Goal: Task Accomplishment & Management: Use online tool/utility

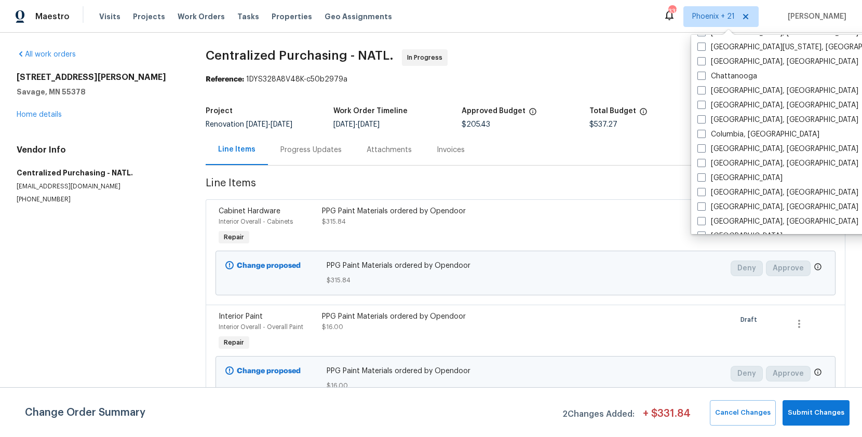
scroll to position [458, 0]
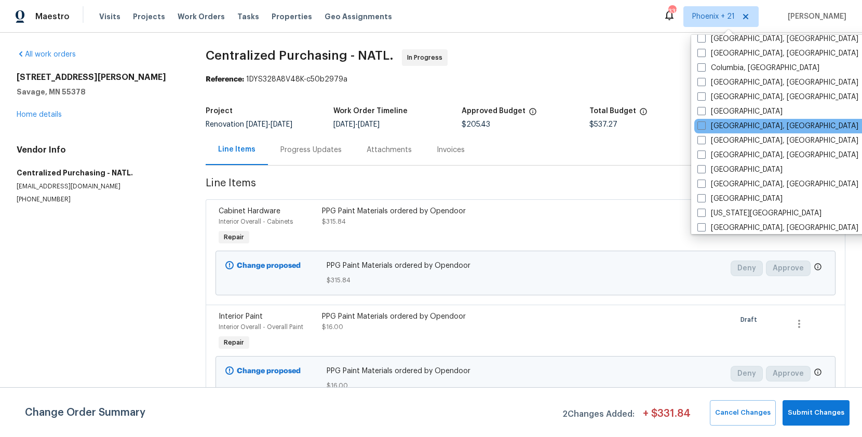
click at [721, 118] on div "[GEOGRAPHIC_DATA]" at bounding box center [798, 111] width 209 height 15
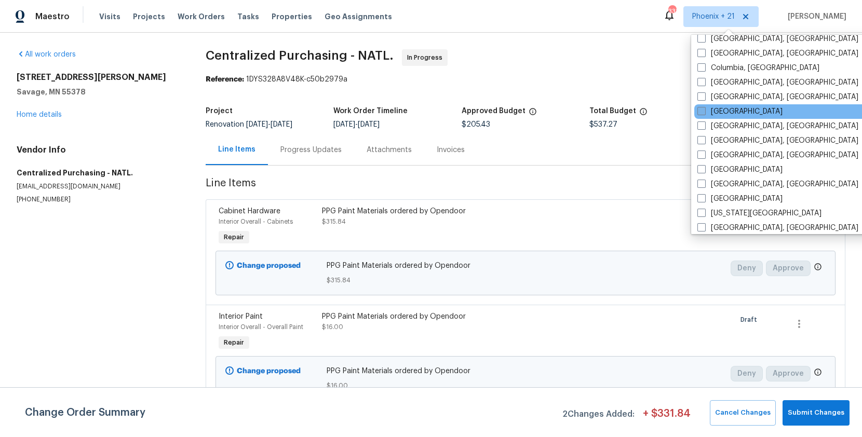
click at [721, 112] on label "[GEOGRAPHIC_DATA]" at bounding box center [739, 111] width 85 height 10
click at [704, 112] on input "[GEOGRAPHIC_DATA]" at bounding box center [700, 109] width 7 height 7
checkbox input "true"
drag, startPoint x: 154, startPoint y: 8, endPoint x: 179, endPoint y: 8, distance: 24.9
click at [156, 8] on div "Visits Projects Work Orders Tasks Properties Geo Assignments" at bounding box center [251, 16] width 305 height 21
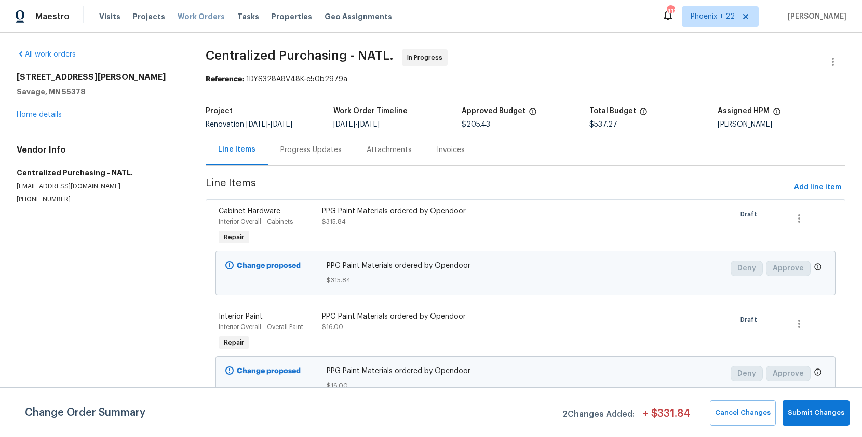
click at [195, 16] on span "Work Orders" at bounding box center [201, 16] width 47 height 10
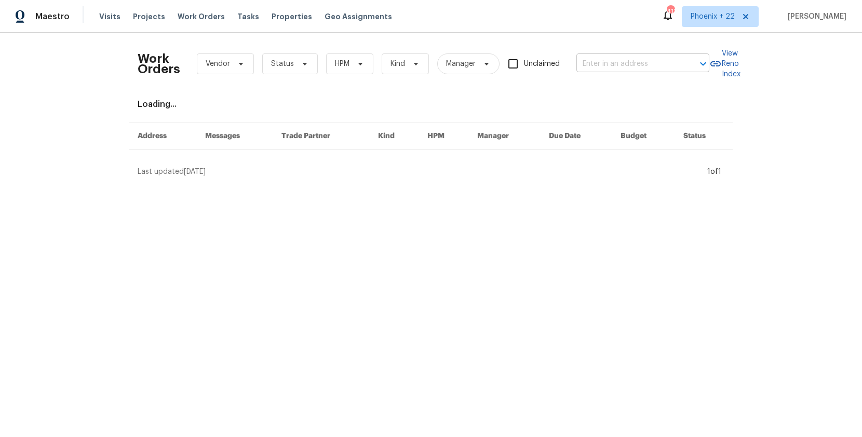
click at [642, 60] on input "text" at bounding box center [628, 64] width 104 height 16
paste input "[STREET_ADDRESS]"
type input "[STREET_ADDRESS]"
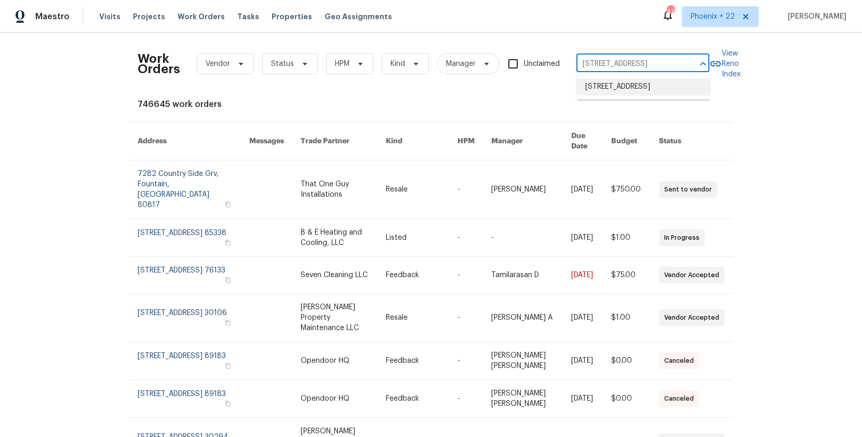
click at [628, 92] on li "[STREET_ADDRESS]" at bounding box center [643, 86] width 133 height 17
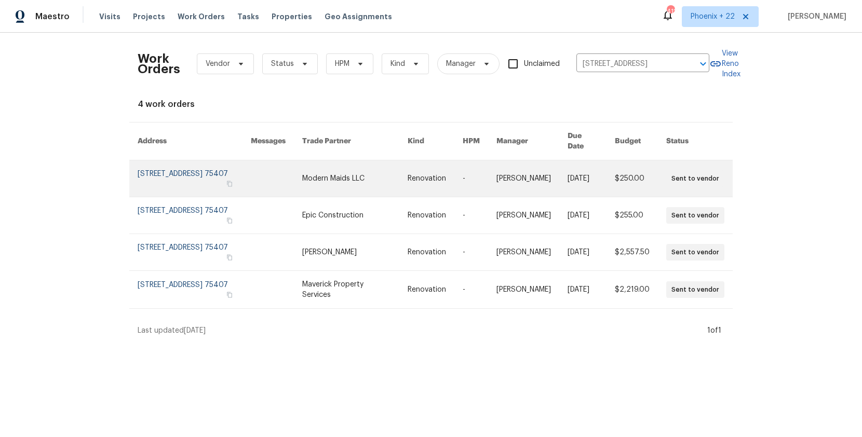
click at [404, 180] on link at bounding box center [354, 178] width 105 height 36
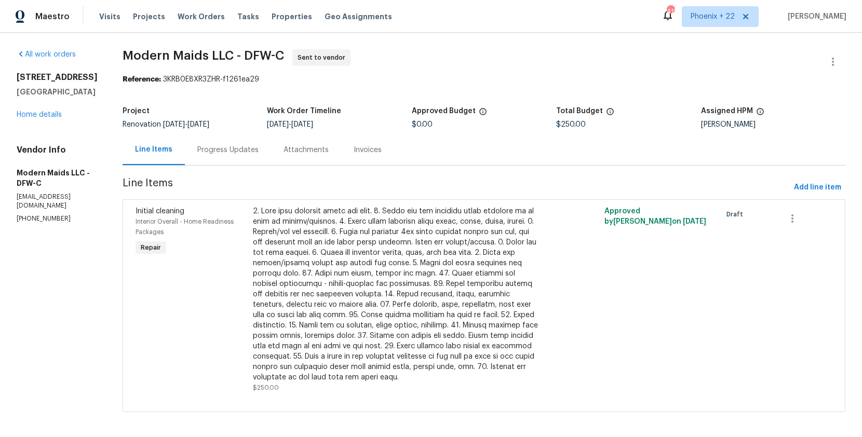
click at [46, 107] on div "[STREET_ADDRESS] Home details" at bounding box center [57, 96] width 81 height 48
click at [50, 115] on link "Home details" at bounding box center [39, 114] width 45 height 7
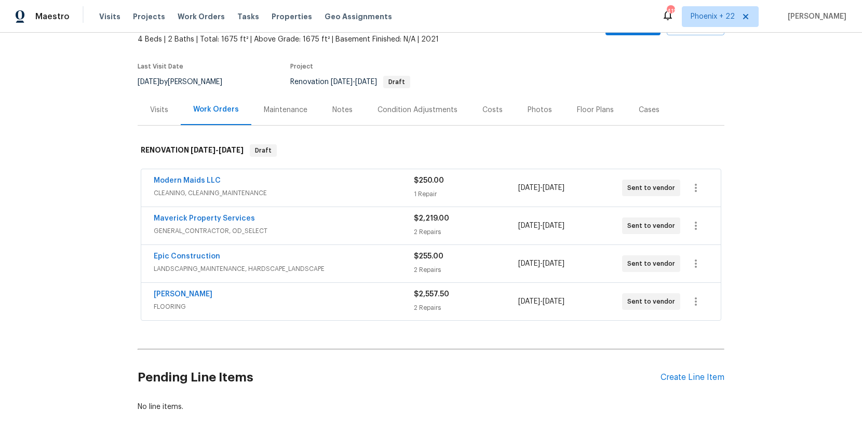
scroll to position [109, 0]
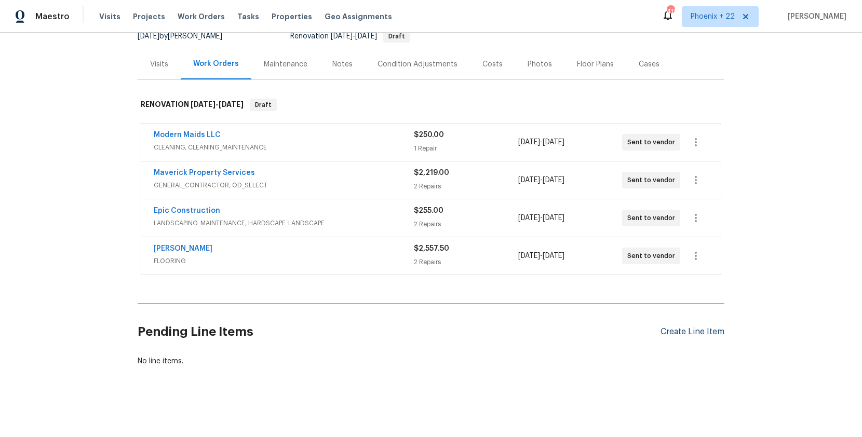
click at [691, 328] on div "Create Line Item" at bounding box center [692, 332] width 64 height 10
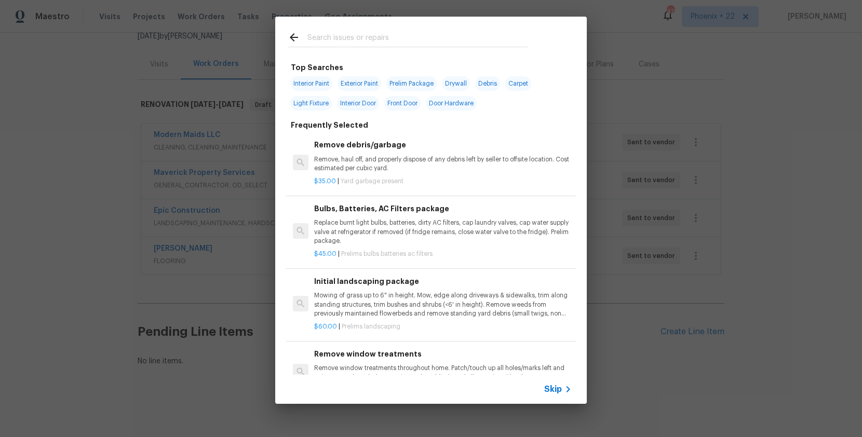
click at [393, 44] on input "text" at bounding box center [417, 39] width 220 height 16
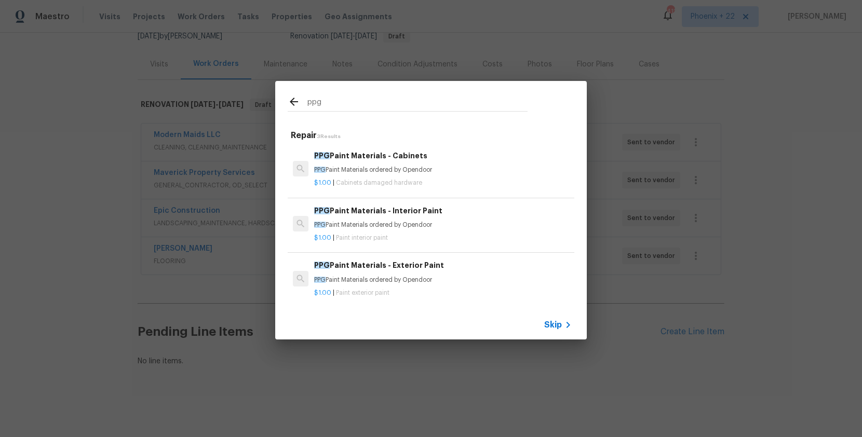
type input "ppg"
click at [469, 214] on h6 "PPG Paint Materials - Interior Paint" at bounding box center [443, 210] width 258 height 11
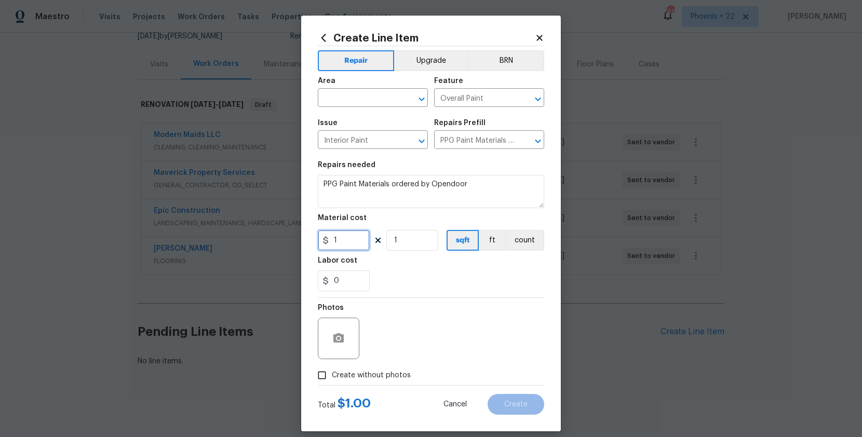
click at [362, 245] on input "1" at bounding box center [344, 240] width 52 height 21
drag, startPoint x: 358, startPoint y: 245, endPoint x: 300, endPoint y: 238, distance: 58.5
click at [300, 238] on div "Create Line Item Repair Upgrade BRN Area ​ Feature Overall Paint ​ Issue Interi…" at bounding box center [431, 218] width 862 height 437
type input "650.47"
click at [336, 99] on input "text" at bounding box center [358, 99] width 81 height 16
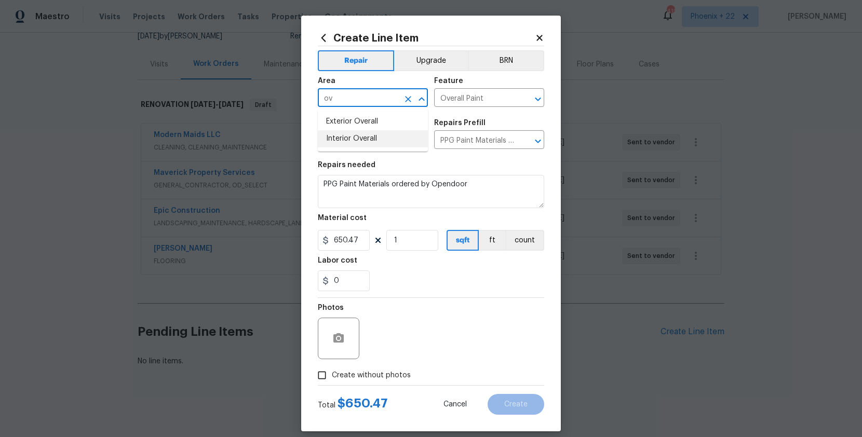
click at [339, 142] on li "Interior Overall" at bounding box center [373, 138] width 110 height 17
type input "Interior Overall"
drag, startPoint x: 396, startPoint y: 380, endPoint x: 398, endPoint y: 367, distance: 13.1
click at [396, 379] on span "Create without photos" at bounding box center [371, 375] width 79 height 11
click at [332, 379] on input "Create without photos" at bounding box center [322, 376] width 20 height 20
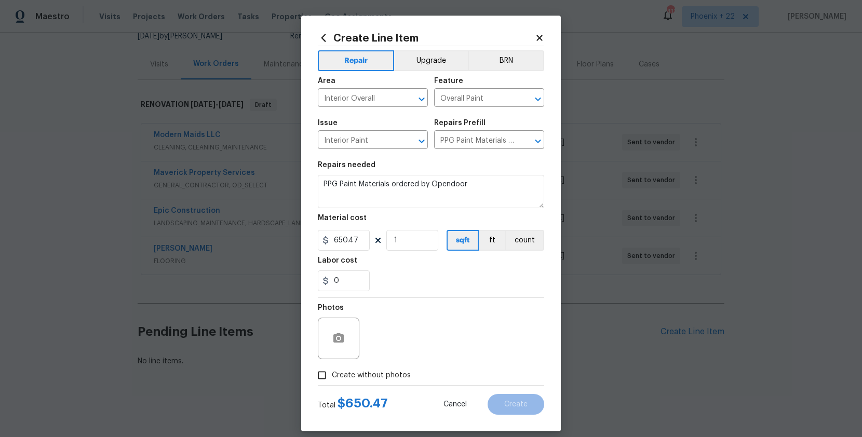
checkbox input "true"
click at [399, 363] on div "Reason*" at bounding box center [456, 331] width 177 height 67
click at [399, 348] on textarea at bounding box center [456, 339] width 177 height 42
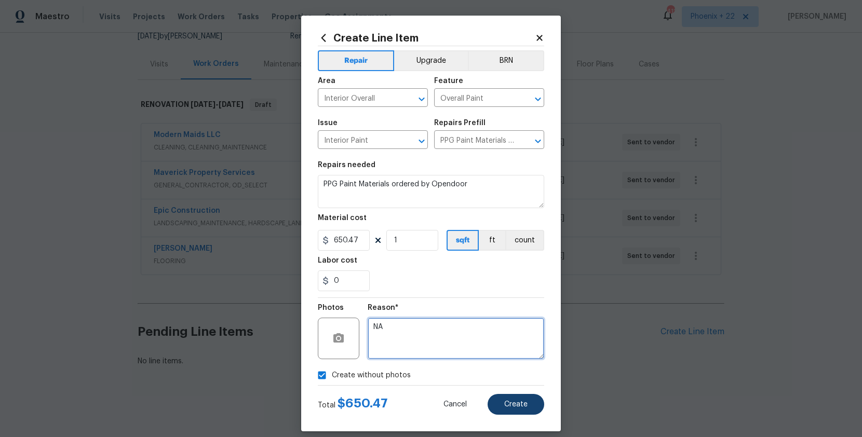
type textarea "NA"
click at [522, 401] on span "Create" at bounding box center [515, 405] width 23 height 8
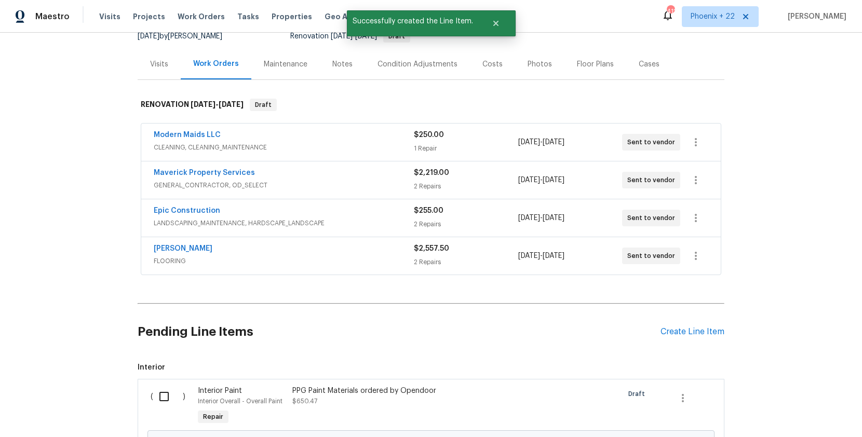
drag, startPoint x: 140, startPoint y: 399, endPoint x: 154, endPoint y: 398, distance: 14.5
click at [142, 399] on div "( ) Interior Paint Interior Overall - Overall Paint Repair PPG Paint Materials …" at bounding box center [431, 432] width 587 height 106
drag, startPoint x: 160, startPoint y: 397, endPoint x: 182, endPoint y: 397, distance: 21.3
click at [161, 397] on input "checkbox" at bounding box center [168, 397] width 30 height 22
checkbox input "true"
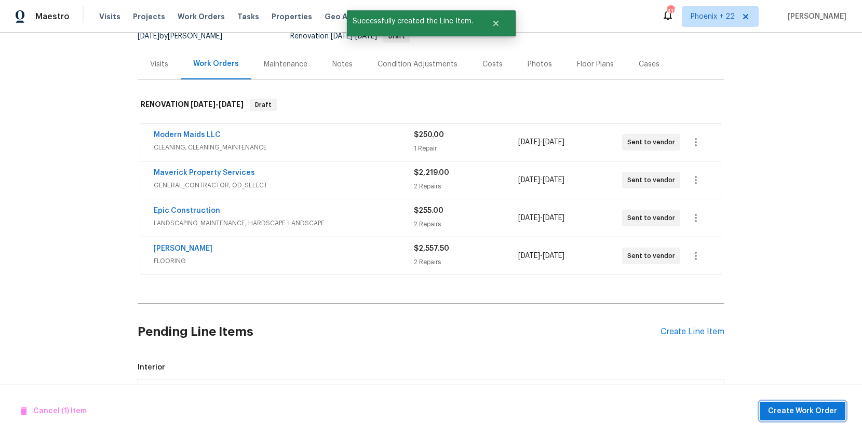
click at [791, 410] on span "Create Work Order" at bounding box center [802, 411] width 69 height 13
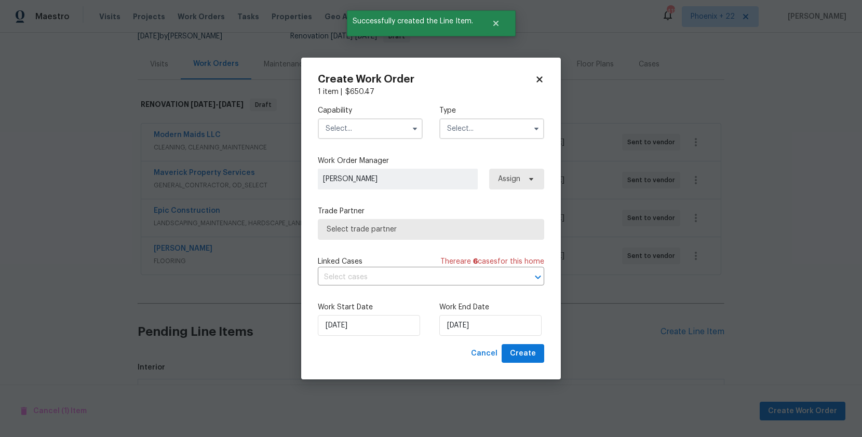
click at [377, 125] on input "text" at bounding box center [370, 128] width 105 height 21
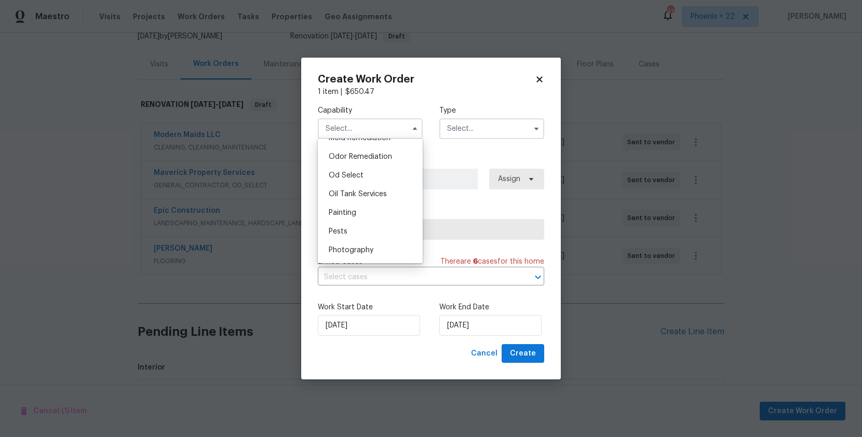
scroll to position [823, 0]
click at [370, 200] on div "Painting" at bounding box center [370, 200] width 100 height 19
type input "Painting"
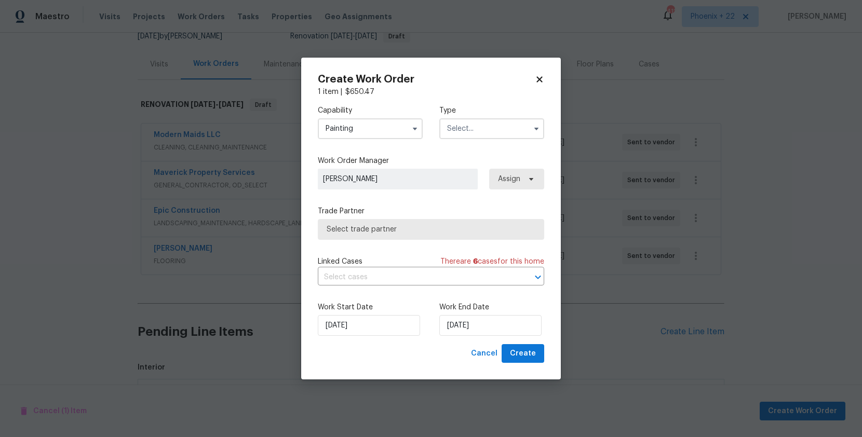
click at [478, 143] on div "Capability Painting Agent Appliance Bathtub Resurfacing BRN And Lrr Broker Cabi…" at bounding box center [431, 122] width 226 height 50
click at [476, 134] on input "text" at bounding box center [491, 128] width 105 height 21
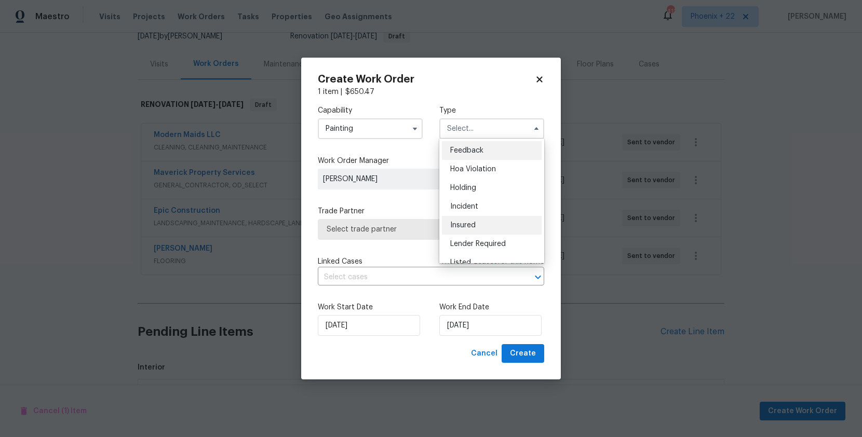
scroll to position [236, 0]
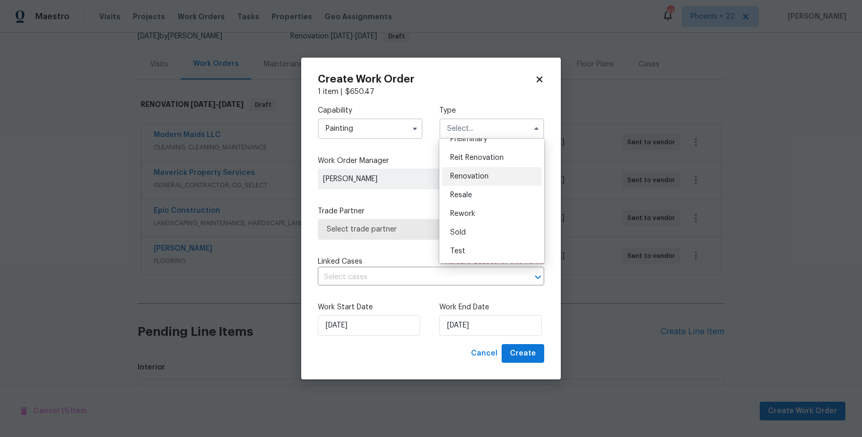
click at [483, 184] on div "Renovation" at bounding box center [492, 176] width 100 height 19
type input "Renovation"
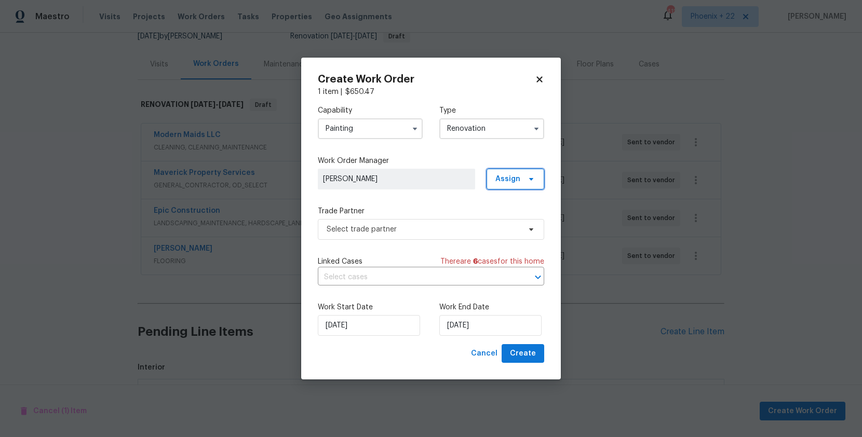
click at [511, 180] on span "Assign" at bounding box center [507, 179] width 25 height 10
click at [509, 223] on div "Assign to me" at bounding box center [516, 223] width 45 height 10
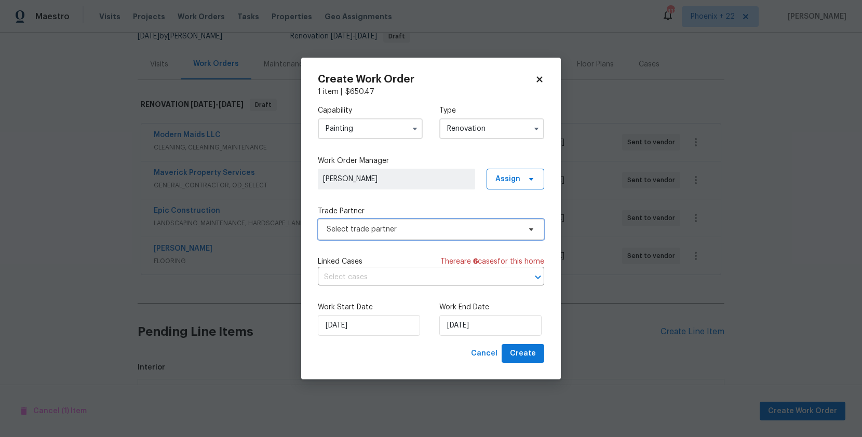
click at [434, 237] on span "Select trade partner" at bounding box center [431, 229] width 226 height 21
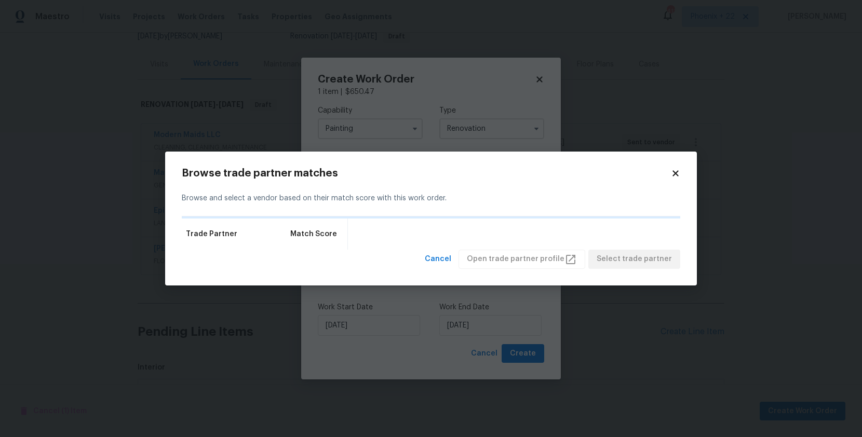
click at [675, 166] on div "Browse trade partner matches Browse and select a vendor based on their match sc…" at bounding box center [431, 219] width 532 height 134
click at [677, 170] on icon at bounding box center [675, 173] width 9 height 9
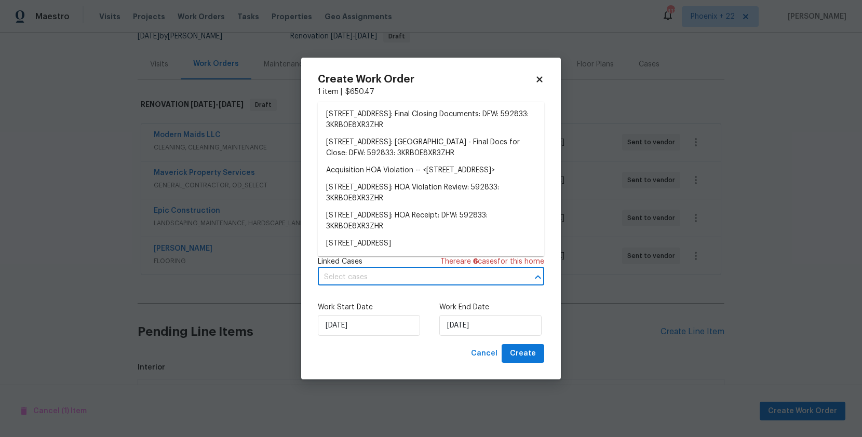
drag, startPoint x: 472, startPoint y: 269, endPoint x: 466, endPoint y: 263, distance: 8.8
click at [472, 270] on input "text" at bounding box center [416, 277] width 197 height 16
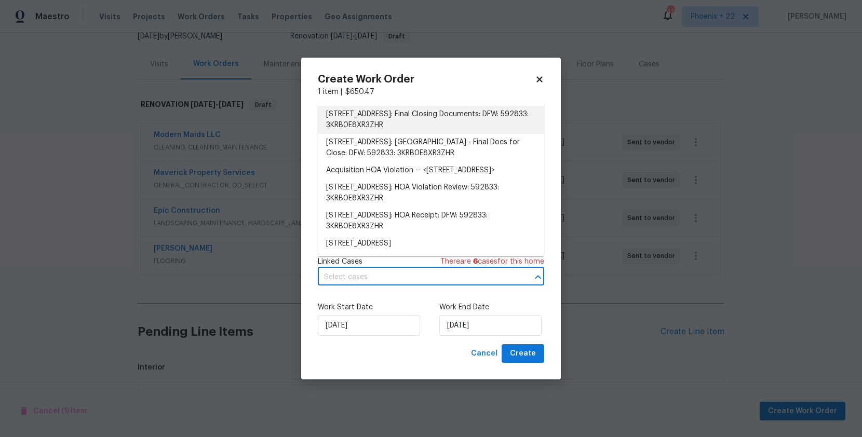
click at [533, 74] on h2 "Create Work Order" at bounding box center [426, 79] width 217 height 10
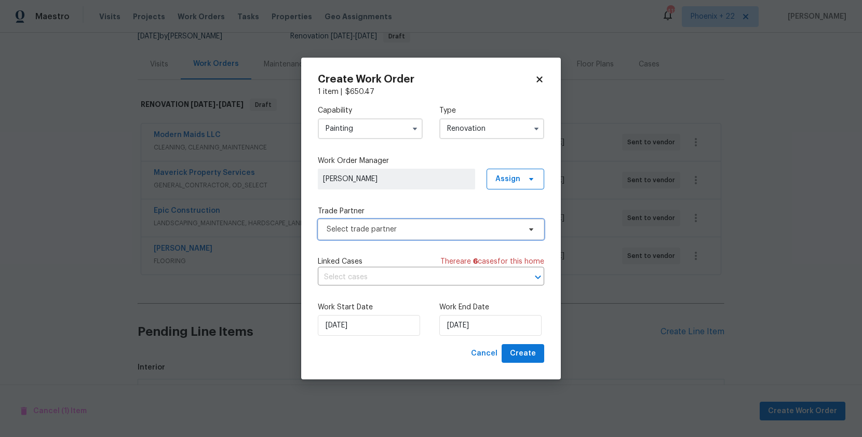
click at [419, 220] on span "Select trade partner" at bounding box center [431, 229] width 226 height 21
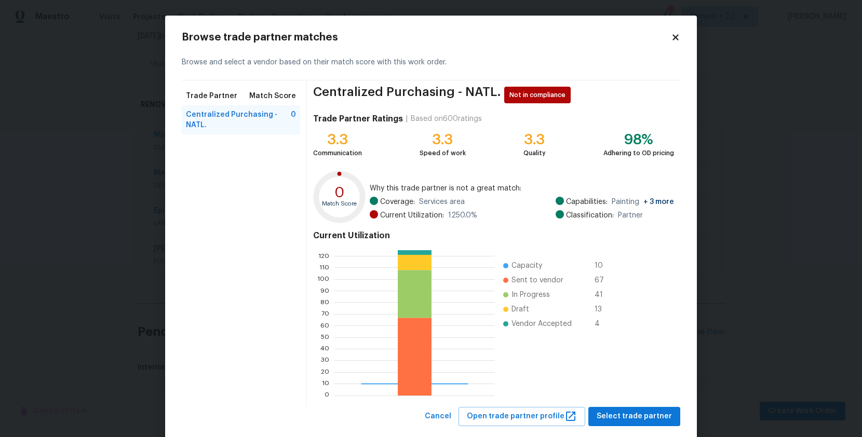
scroll to position [21, 0]
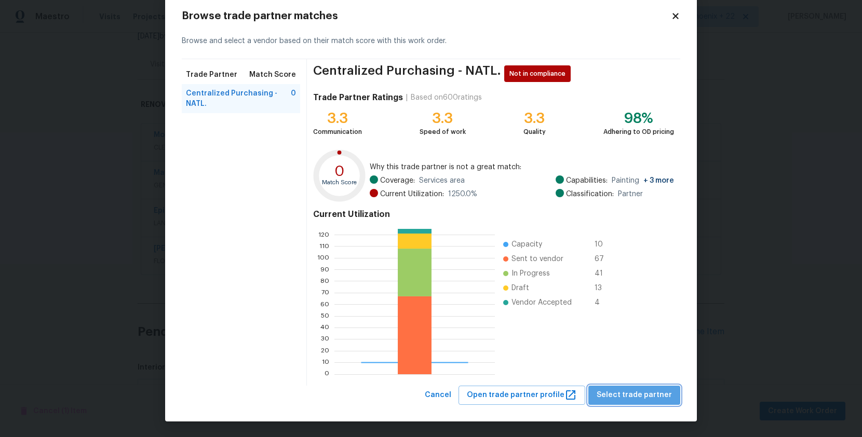
click at [653, 399] on span "Select trade partner" at bounding box center [634, 395] width 75 height 13
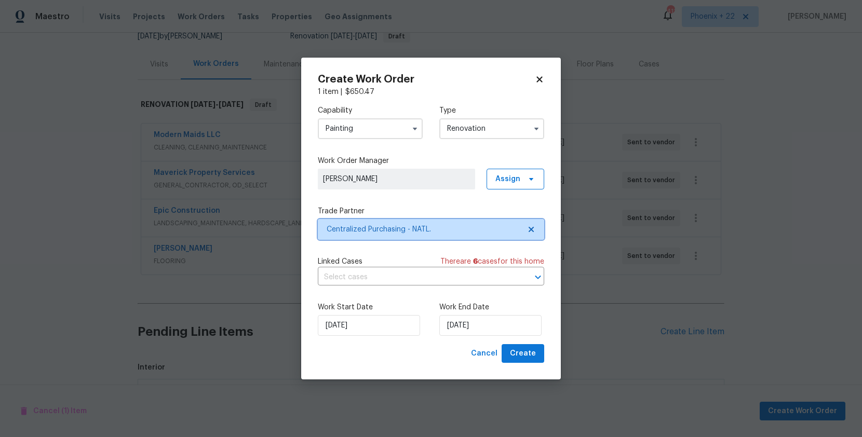
scroll to position [0, 0]
click at [524, 354] on span "Create" at bounding box center [523, 353] width 26 height 13
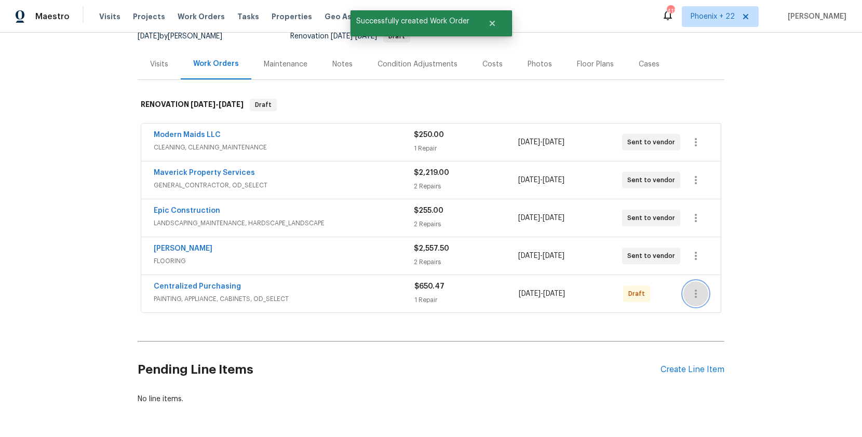
click at [700, 293] on icon "button" at bounding box center [695, 294] width 12 height 12
click at [702, 304] on li "Edit" at bounding box center [739, 311] width 112 height 17
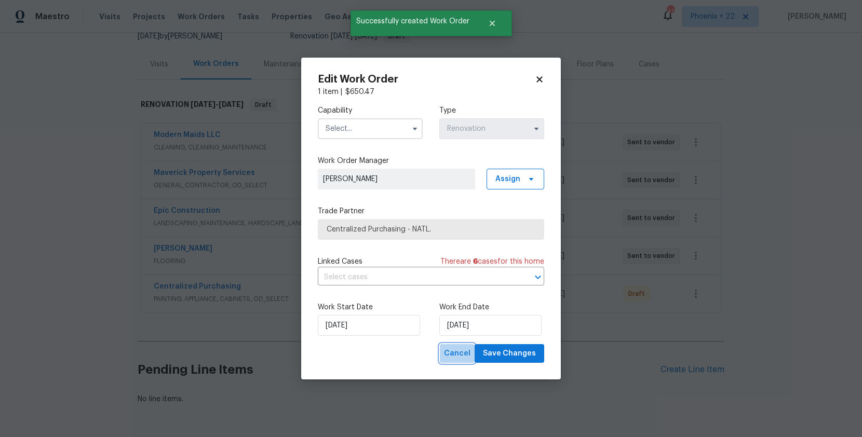
drag, startPoint x: 465, startPoint y: 349, endPoint x: 590, endPoint y: 317, distance: 128.7
click at [466, 350] on span "Cancel" at bounding box center [457, 353] width 26 height 13
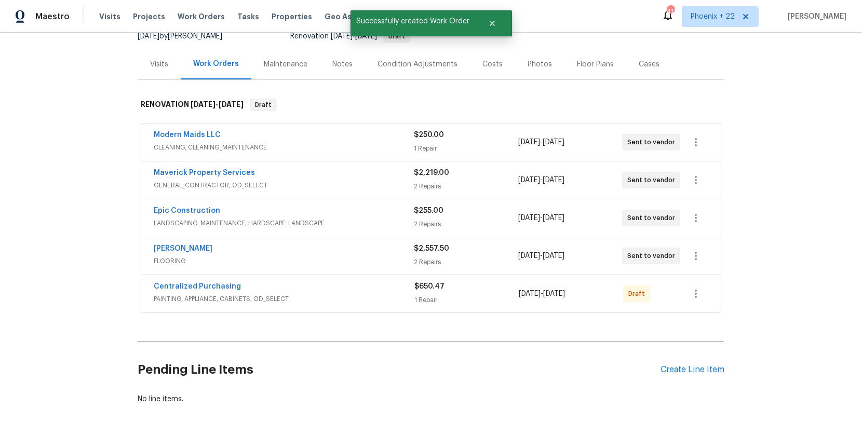
click at [713, 291] on div "Centralized Purchasing PAINTING, APPLIANCE, CABINETS, OD_SELECT $650.47 1 Repai…" at bounding box center [430, 293] width 579 height 37
click at [702, 295] on button "button" at bounding box center [695, 293] width 25 height 25
drag, startPoint x: 702, startPoint y: 295, endPoint x: 705, endPoint y: 300, distance: 5.6
click at [705, 300] on li "Send to Vendor" at bounding box center [739, 294] width 112 height 17
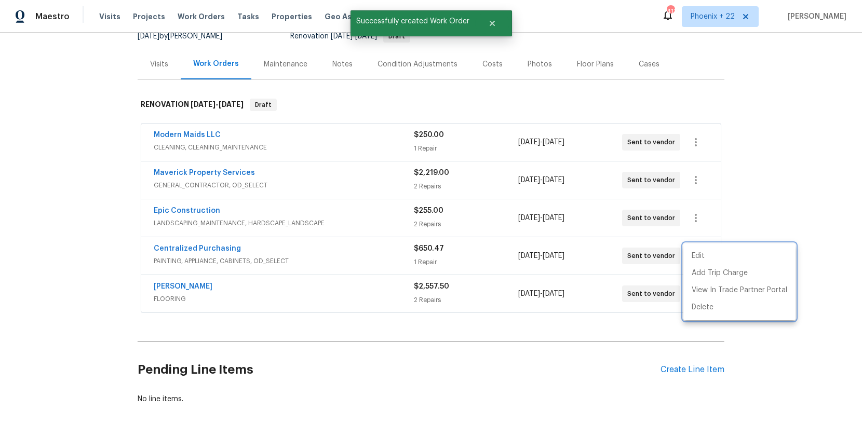
drag, startPoint x: 389, startPoint y: 267, endPoint x: 261, endPoint y: 255, distance: 128.3
click at [378, 265] on div at bounding box center [431, 218] width 862 height 437
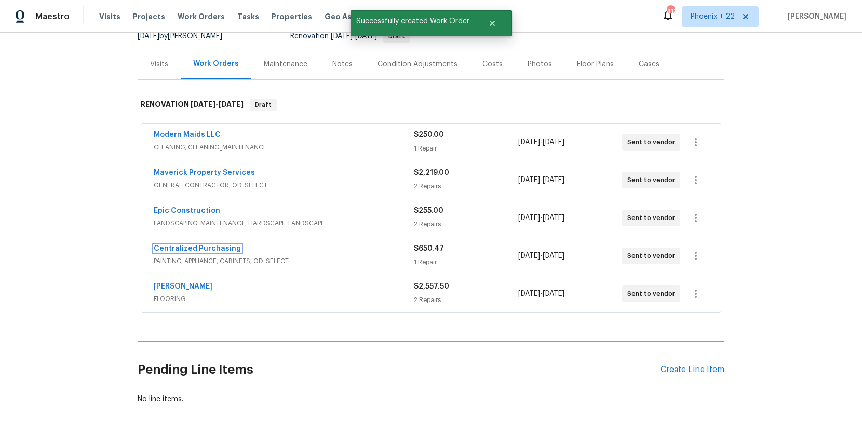
click at [219, 247] on link "Centralized Purchasing" at bounding box center [197, 248] width 87 height 7
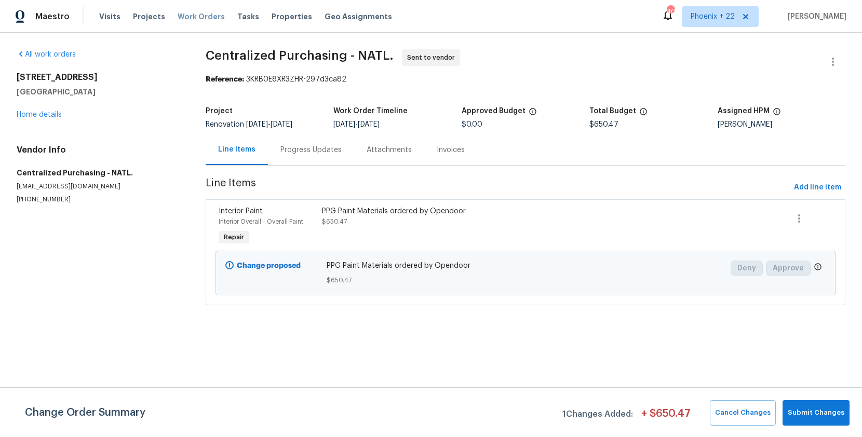
click at [204, 21] on span "Work Orders" at bounding box center [201, 16] width 47 height 10
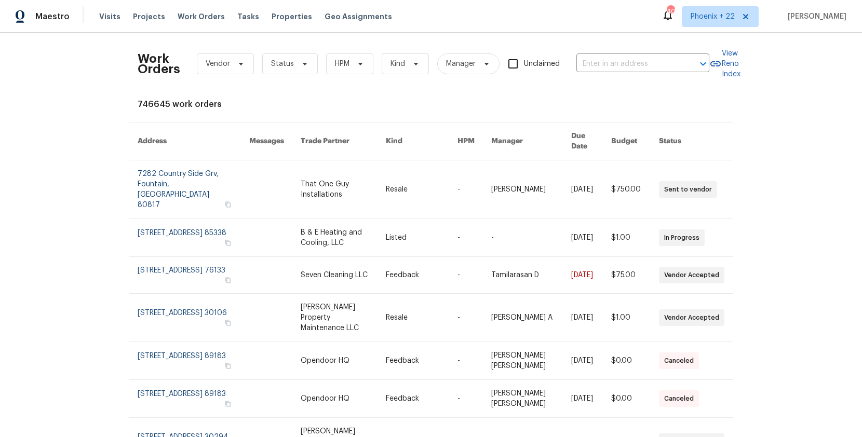
drag, startPoint x: 606, startPoint y: 45, endPoint x: 608, endPoint y: 53, distance: 9.0
click at [607, 46] on div "Work Orders Vendor Status HPM Kind Manager Unclaimed ​" at bounding box center [424, 64] width 572 height 46
click at [607, 53] on div "Work Orders Vendor Status HPM Kind Manager Unclaimed ​" at bounding box center [424, 64] width 572 height 46
click at [609, 59] on input "text" at bounding box center [628, 64] width 104 height 16
paste input "[STREET_ADDRESS]"
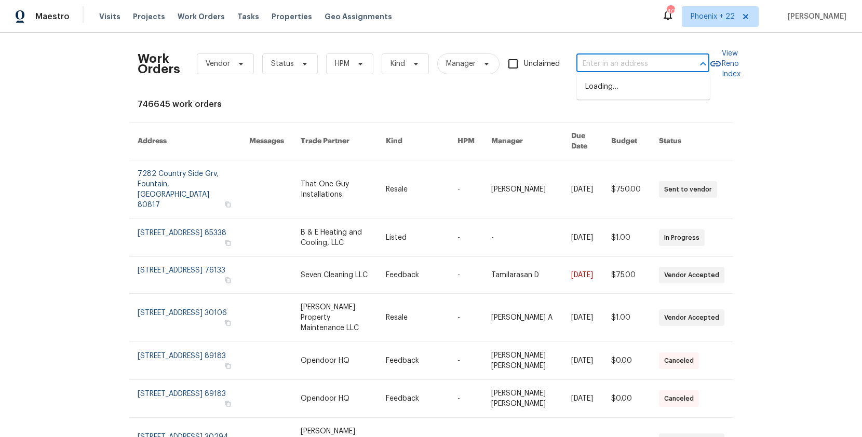
type input "[STREET_ADDRESS]"
click at [610, 83] on li "[STREET_ADDRESS]" at bounding box center [643, 86] width 133 height 17
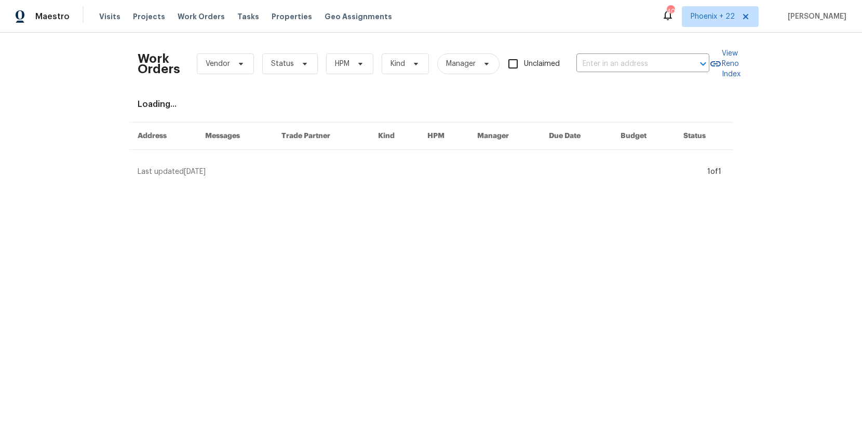
type input "[STREET_ADDRESS]"
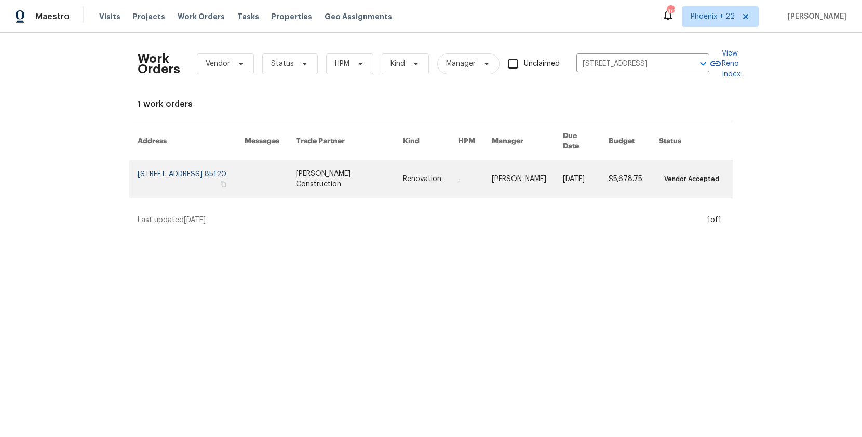
click at [296, 174] on link at bounding box center [270, 178] width 51 height 37
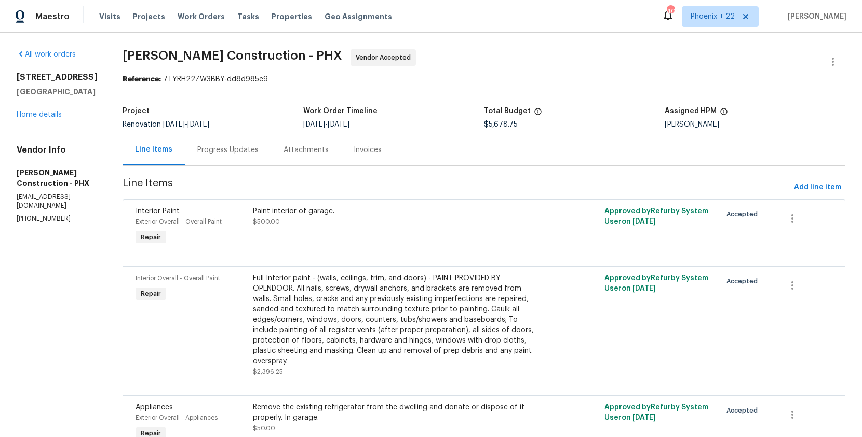
click at [38, 97] on h5 "[GEOGRAPHIC_DATA]" at bounding box center [57, 92] width 81 height 10
click at [38, 118] on link "Home details" at bounding box center [39, 114] width 45 height 7
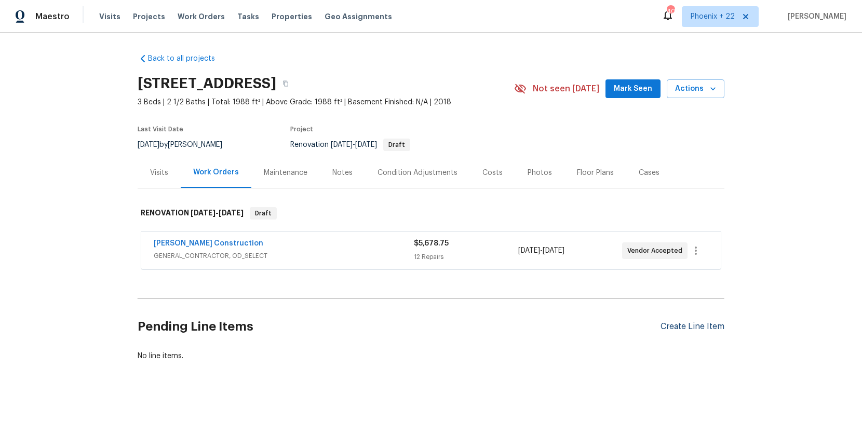
click at [712, 323] on div "Create Line Item" at bounding box center [692, 327] width 64 height 10
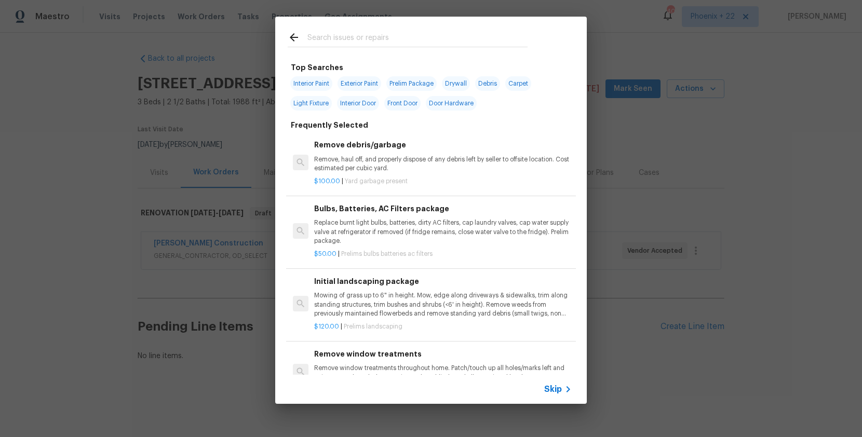
click at [384, 44] on input "text" at bounding box center [417, 39] width 220 height 16
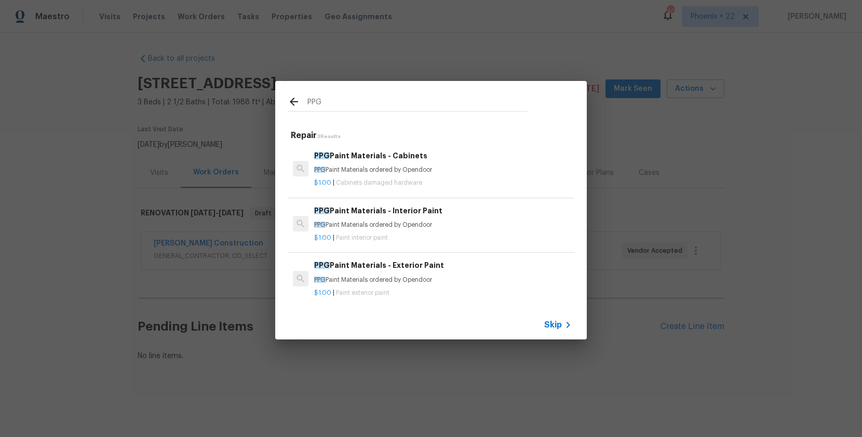
type input "PPG"
click at [462, 225] on p "PPG Paint Materials ordered by Opendoor" at bounding box center [443, 225] width 258 height 9
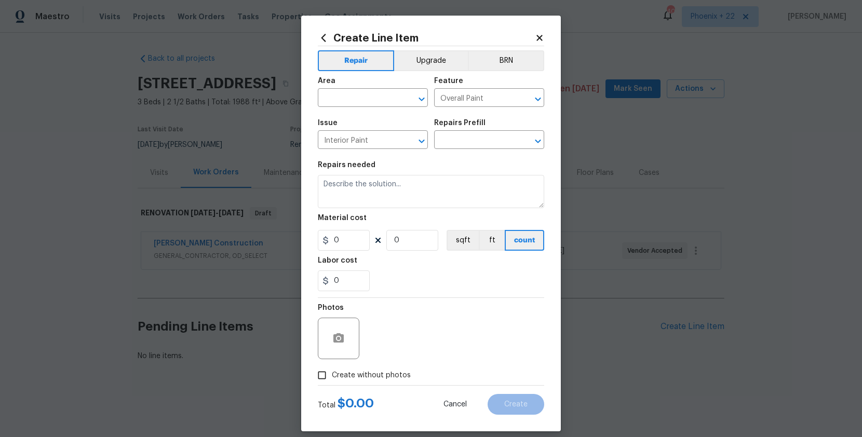
type input "PPG Paint Materials - Interior Paint $1.00"
type textarea "PPG Paint Materials ordered by Opendoor"
type input "1"
click at [330, 103] on input "text" at bounding box center [358, 99] width 81 height 16
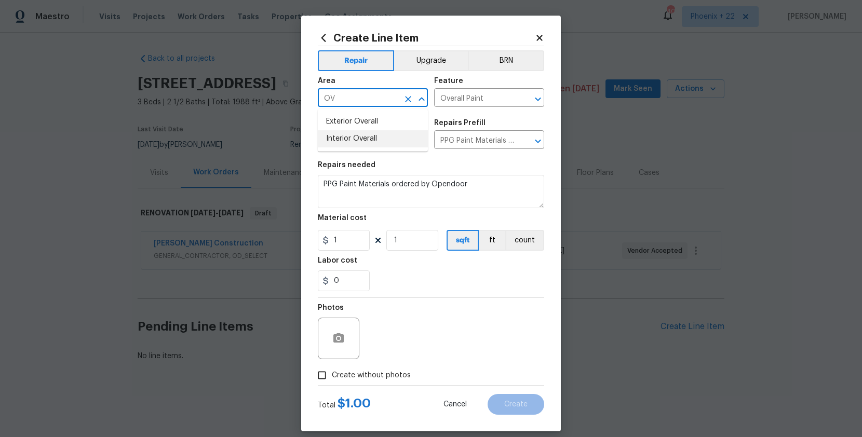
click at [348, 137] on li "Interior Overall" at bounding box center [373, 138] width 110 height 17
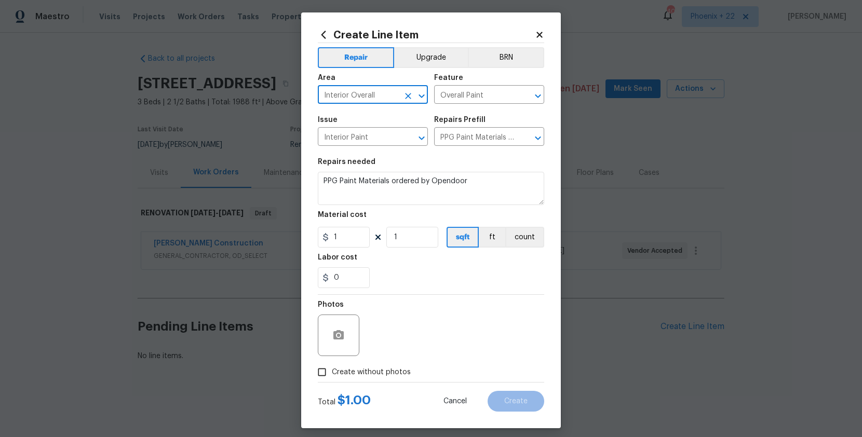
type input "Interior Overall"
drag, startPoint x: 473, startPoint y: 363, endPoint x: 397, endPoint y: 261, distance: 127.6
click at [472, 361] on div "Photos Create without photos" at bounding box center [431, 338] width 226 height 87
drag, startPoint x: 346, startPoint y: 242, endPoint x: 291, endPoint y: 236, distance: 54.9
click at [291, 236] on div "Create Line Item Repair Upgrade BRN Area Interior Overall ​ Feature Overall Pai…" at bounding box center [431, 218] width 862 height 437
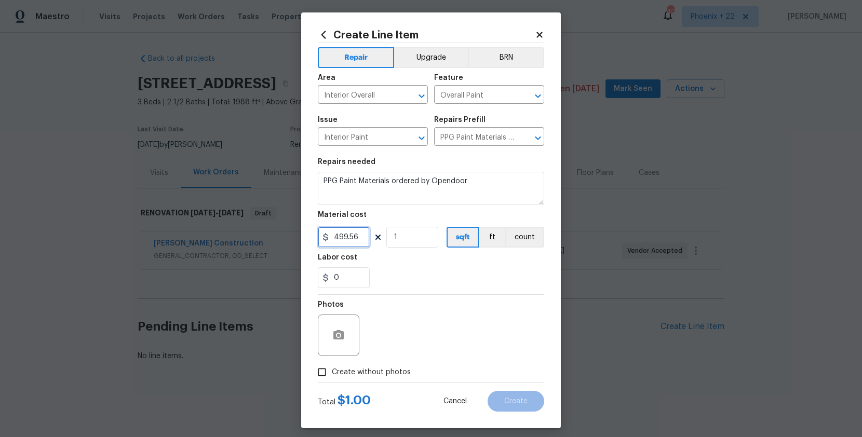
type input "499.56"
drag, startPoint x: 369, startPoint y: 371, endPoint x: 378, endPoint y: 364, distance: 11.2
click at [369, 371] on span "Create without photos" at bounding box center [371, 372] width 79 height 11
click at [332, 371] on input "Create without photos" at bounding box center [322, 372] width 20 height 20
checkbox input "true"
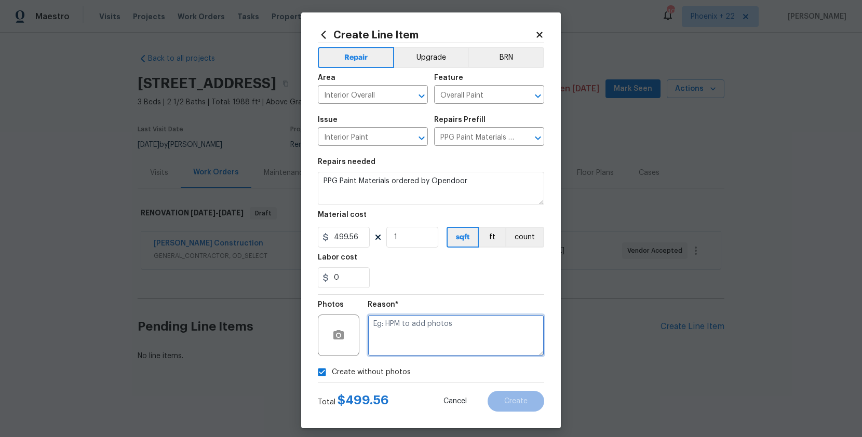
click at [416, 336] on textarea at bounding box center [456, 336] width 177 height 42
type textarea "NA"
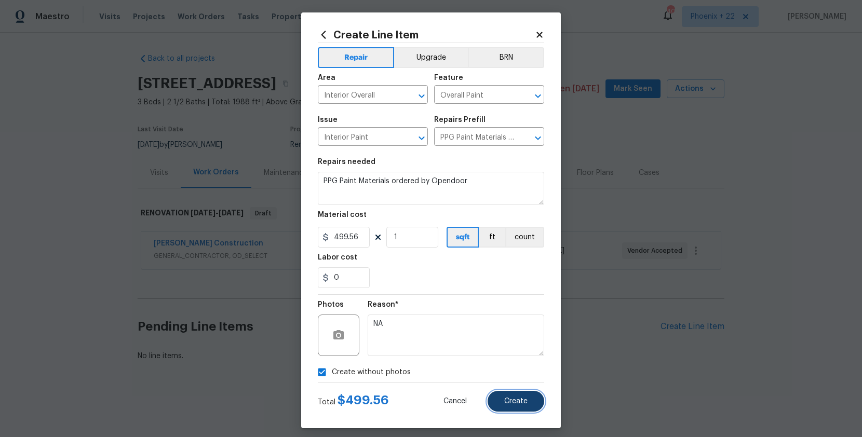
click at [509, 401] on span "Create" at bounding box center [515, 402] width 23 height 8
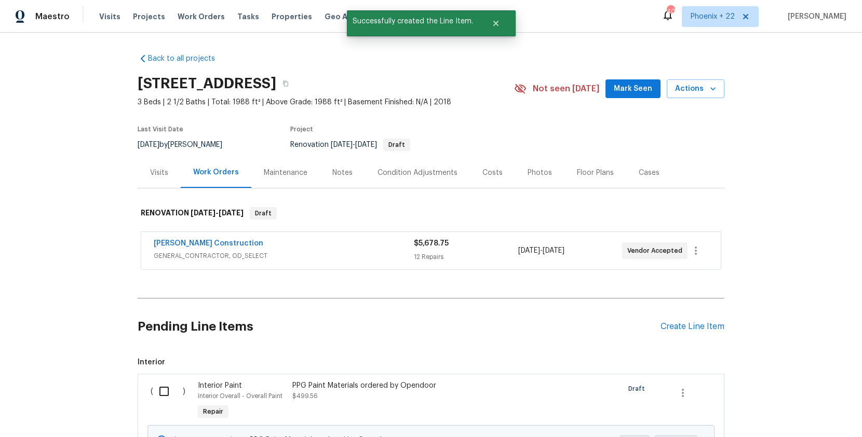
drag, startPoint x: 138, startPoint y: 377, endPoint x: 177, endPoint y: 390, distance: 40.6
click at [139, 377] on div "Back to all projects [STREET_ADDRESS] 3 Beds | 2 1/2 Baths | Total: 1988 ft² | …" at bounding box center [431, 235] width 862 height 404
click at [177, 390] on input "checkbox" at bounding box center [168, 392] width 30 height 22
checkbox input "true"
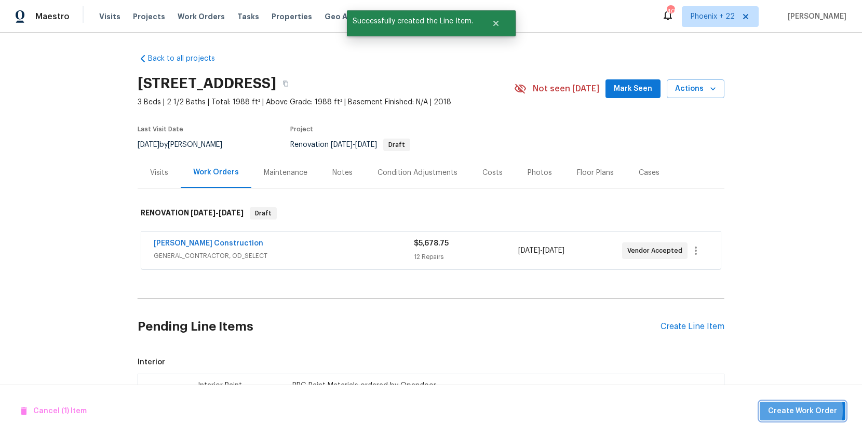
click at [771, 410] on span "Create Work Order" at bounding box center [802, 411] width 69 height 13
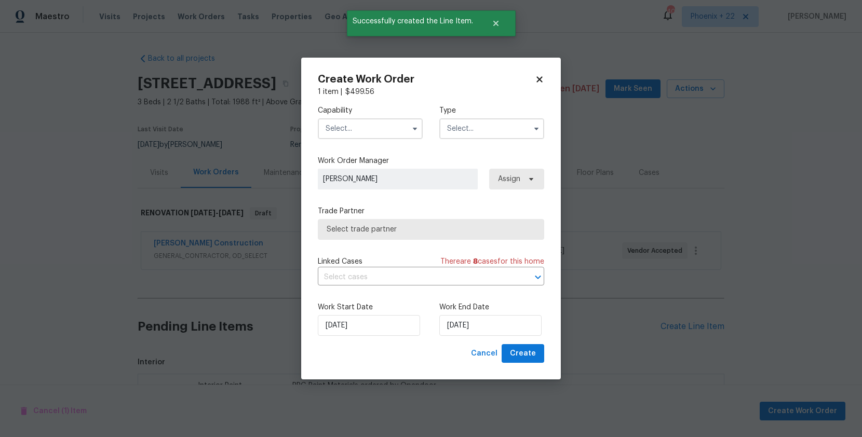
click at [339, 118] on input "text" at bounding box center [370, 128] width 105 height 21
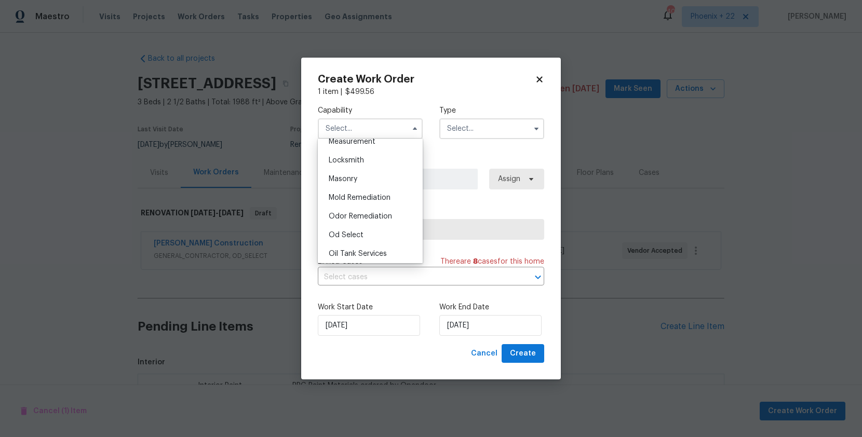
scroll to position [796, 0]
click at [364, 222] on div "Painting" at bounding box center [370, 227] width 100 height 19
type input "Painting"
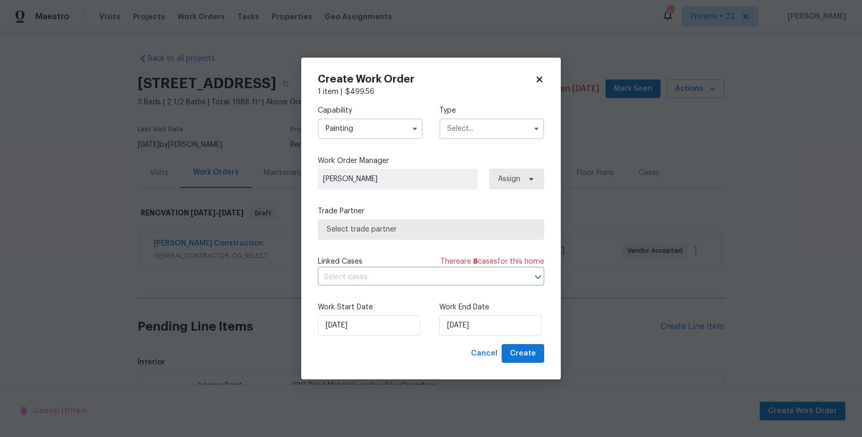
click at [499, 125] on input "text" at bounding box center [491, 128] width 105 height 21
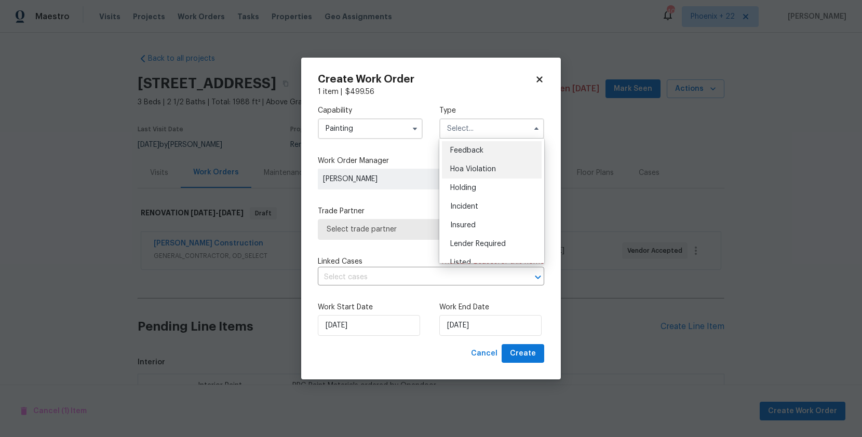
scroll to position [236, 0]
click at [492, 171] on div "Renovation" at bounding box center [492, 176] width 100 height 19
type input "Renovation"
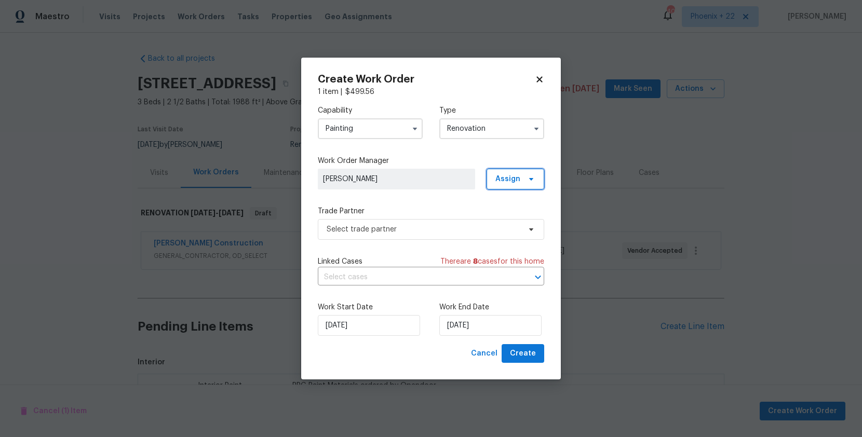
click at [521, 178] on span "Assign" at bounding box center [515, 179] width 58 height 21
click at [506, 224] on div "Assign to me" at bounding box center [516, 223] width 45 height 10
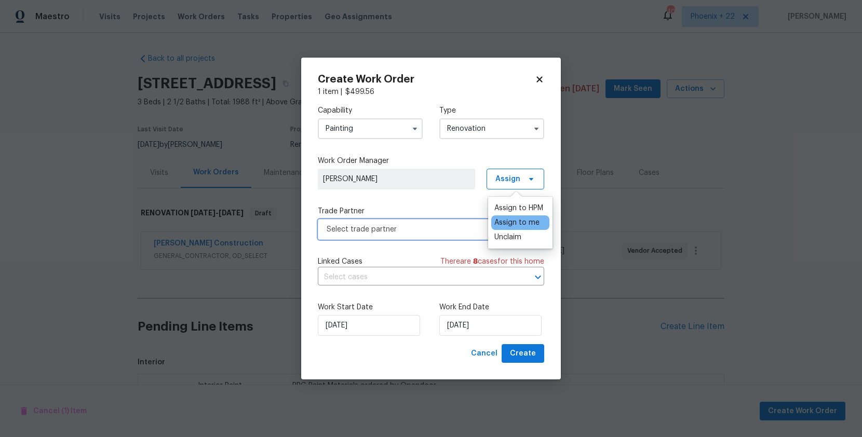
click at [374, 235] on span "Select trade partner" at bounding box center [431, 229] width 226 height 21
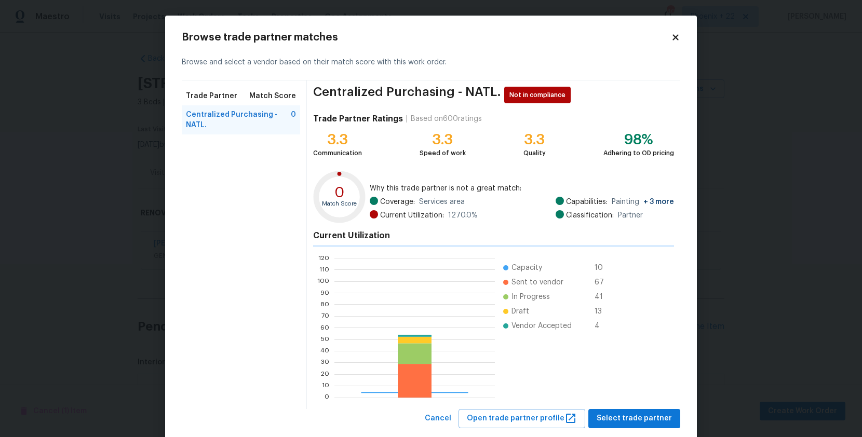
scroll to position [145, 160]
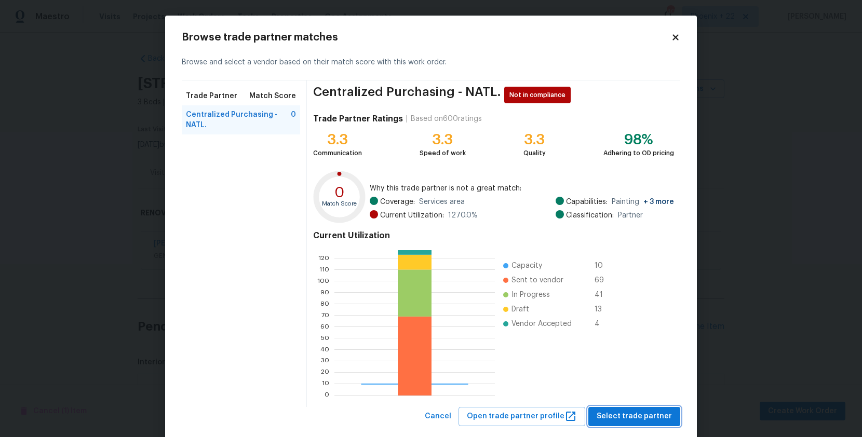
click at [629, 416] on span "Select trade partner" at bounding box center [634, 416] width 75 height 13
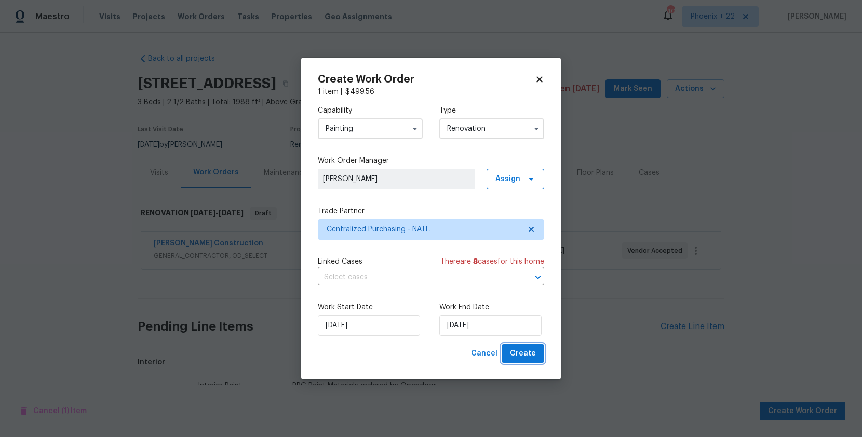
click at [519, 359] on span "Create" at bounding box center [523, 353] width 26 height 13
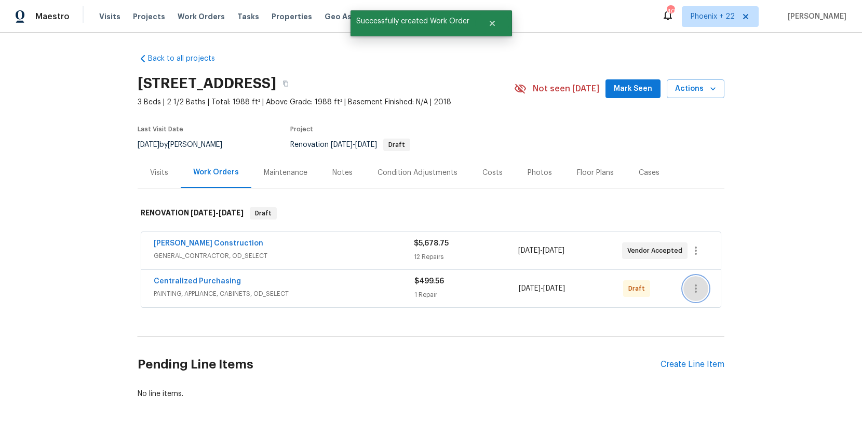
click at [699, 290] on icon "button" at bounding box center [695, 288] width 12 height 12
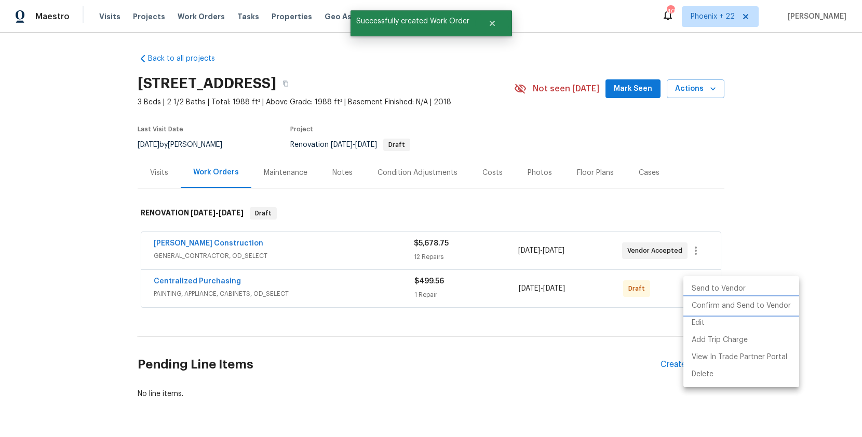
click at [704, 308] on li "Confirm and Send to Vendor" at bounding box center [741, 306] width 116 height 17
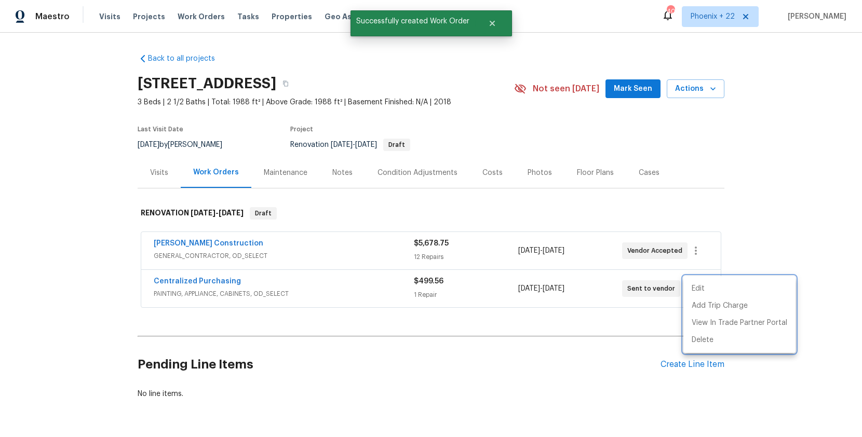
drag, startPoint x: 267, startPoint y: 288, endPoint x: 208, endPoint y: 279, distance: 60.3
click at [250, 287] on div at bounding box center [431, 218] width 862 height 437
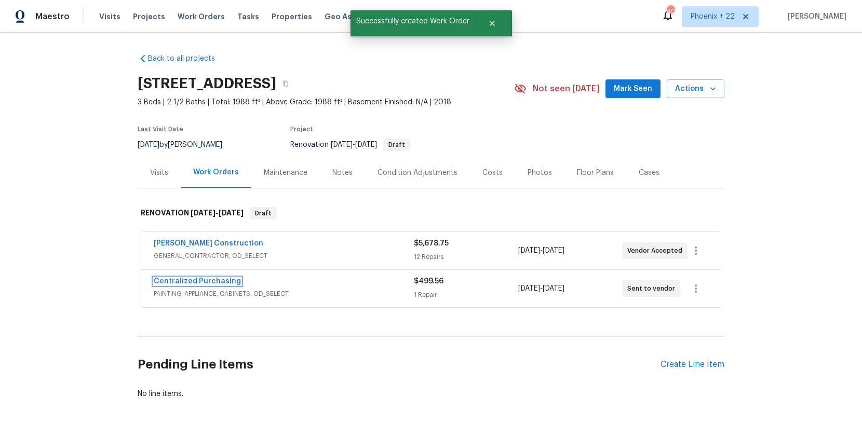
click at [206, 279] on link "Centralized Purchasing" at bounding box center [197, 281] width 87 height 7
